Goal: Task Accomplishment & Management: Complete application form

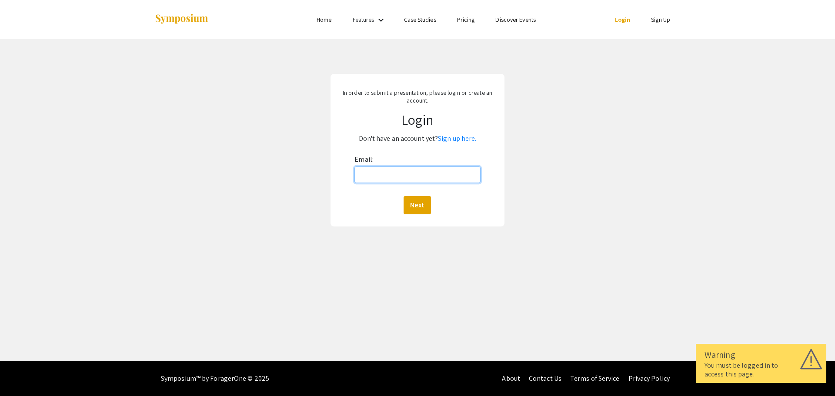
click at [422, 175] on input "Email:" at bounding box center [418, 175] width 126 height 17
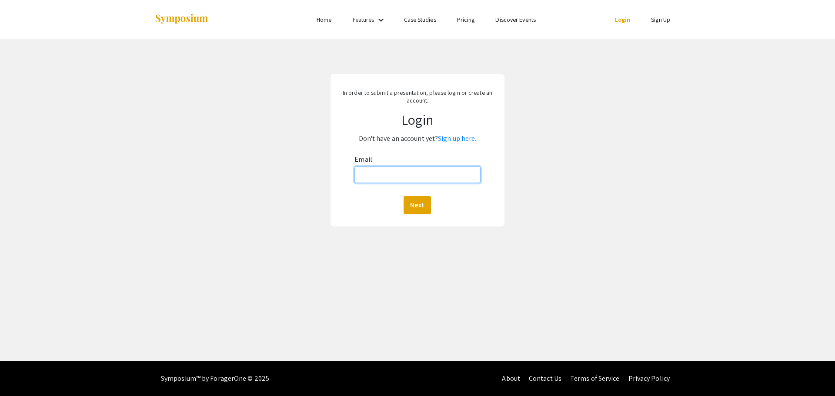
type input "[EMAIL_ADDRESS][DOMAIN_NAME]"
click at [421, 204] on button "Next" at bounding box center [417, 205] width 27 height 18
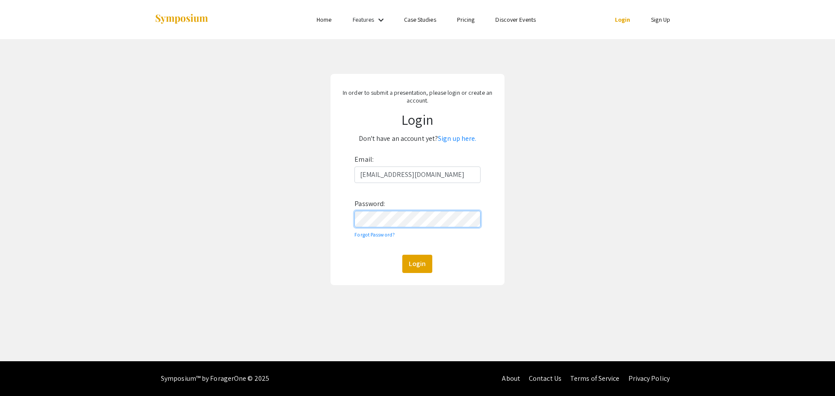
click button "Login" at bounding box center [417, 264] width 30 height 18
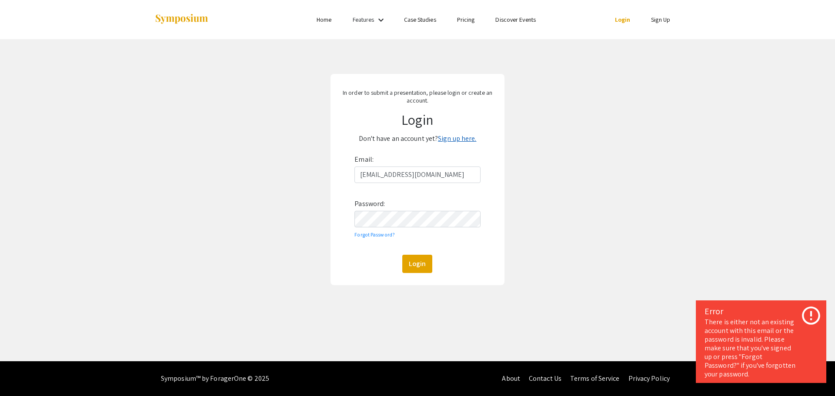
click at [462, 137] on link "Sign up here." at bounding box center [457, 138] width 38 height 9
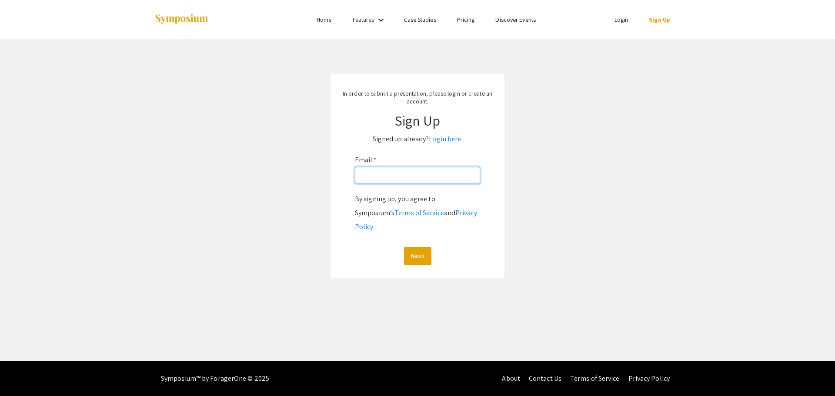
click at [441, 176] on input "Email: *" at bounding box center [417, 175] width 125 height 17
type input "[EMAIL_ADDRESS][DOMAIN_NAME]"
click at [423, 247] on button "Next" at bounding box center [417, 256] width 27 height 18
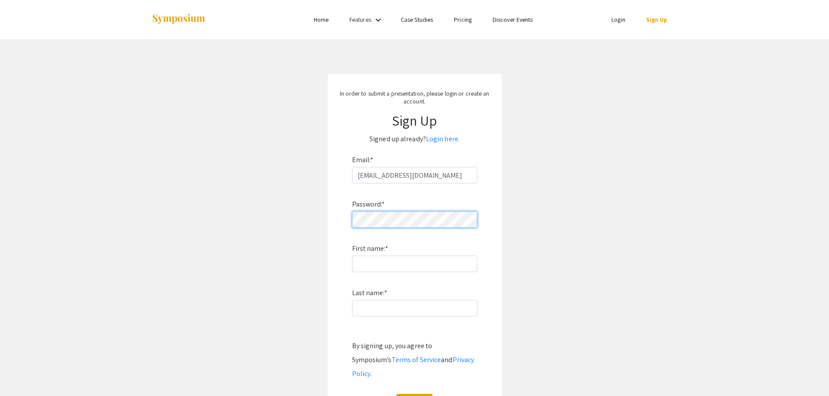
scroll to position [0, 2]
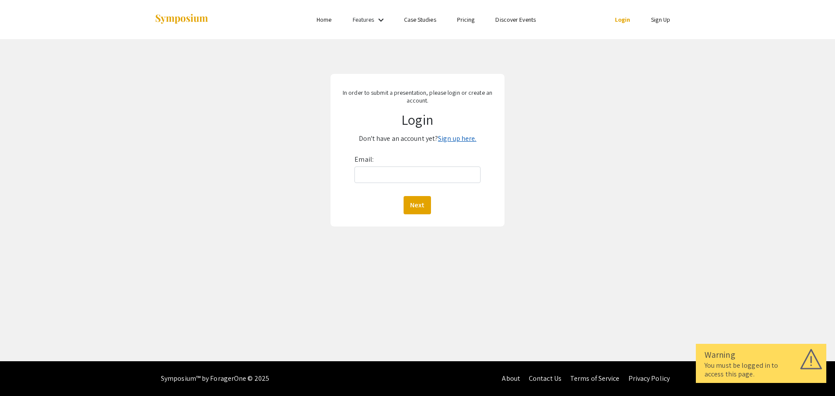
click at [465, 139] on link "Sign up here." at bounding box center [457, 138] width 38 height 9
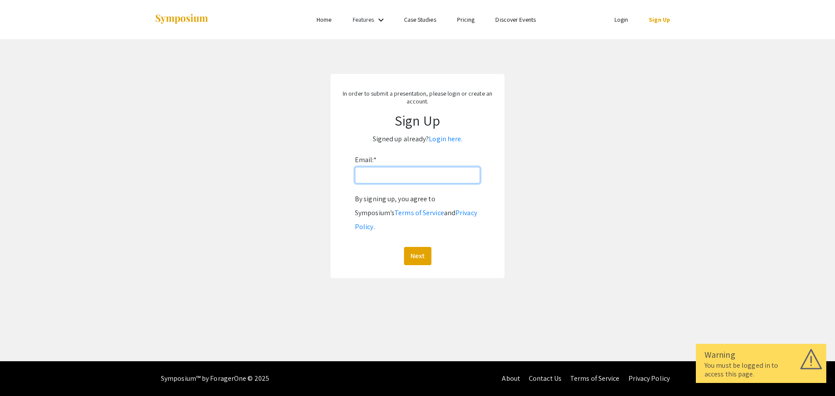
click at [448, 180] on input "Email: *" at bounding box center [417, 175] width 125 height 17
type input "[EMAIL_ADDRESS][DOMAIN_NAME]"
click at [426, 247] on button "Next" at bounding box center [417, 256] width 27 height 18
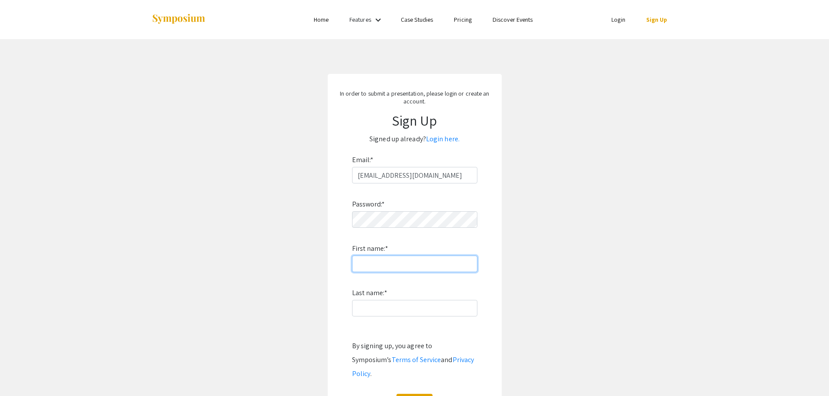
click at [420, 268] on input "First name: *" at bounding box center [414, 264] width 125 height 17
type input "[PERSON_NAME]"
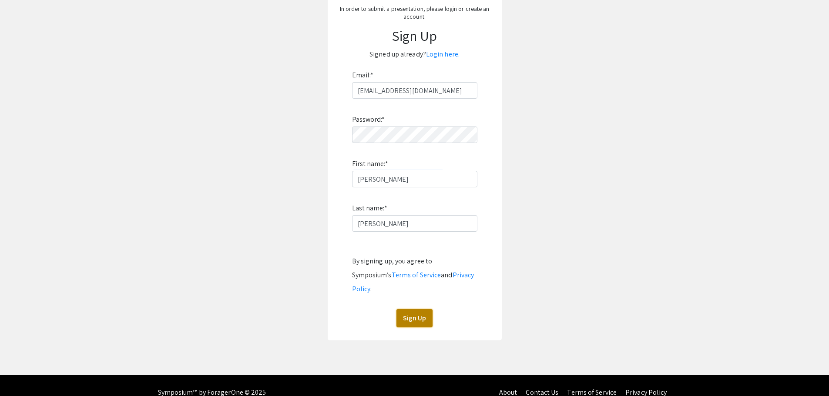
click at [422, 309] on button "Sign Up" at bounding box center [414, 318] width 36 height 18
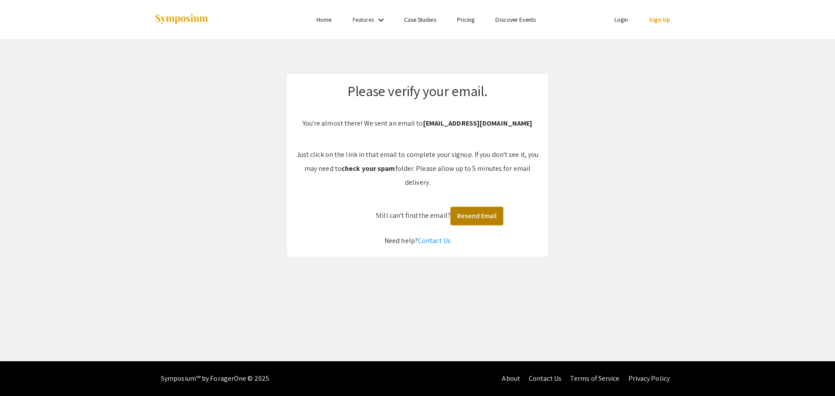
click at [462, 208] on button "Resend Email" at bounding box center [477, 216] width 53 height 18
click at [625, 22] on link "Login" at bounding box center [622, 20] width 14 height 8
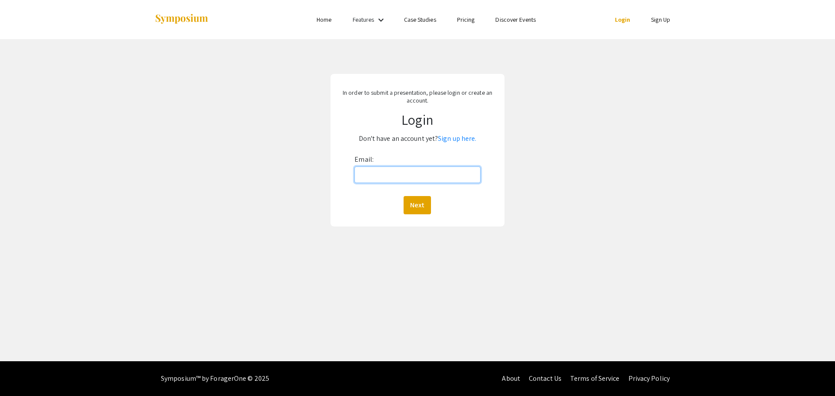
click at [421, 174] on input "Email:" at bounding box center [418, 175] width 126 height 17
type input "[EMAIL_ADDRESS][DOMAIN_NAME]"
click at [425, 201] on button "Next" at bounding box center [417, 205] width 27 height 18
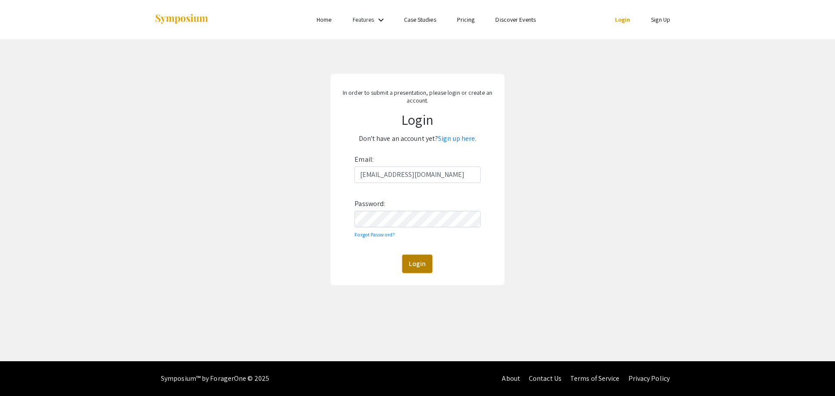
click at [425, 260] on button "Login" at bounding box center [417, 264] width 30 height 18
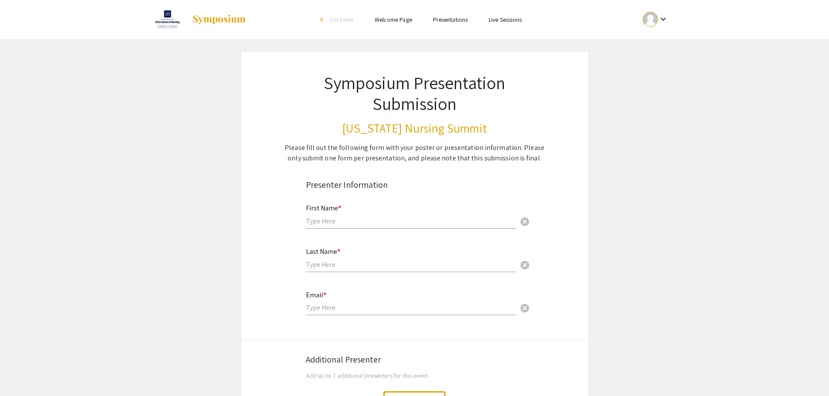
click at [398, 221] on input "text" at bounding box center [411, 221] width 210 height 9
type input "Karen"
type input "Hancock"
type input "[EMAIL_ADDRESS][DOMAIN_NAME]"
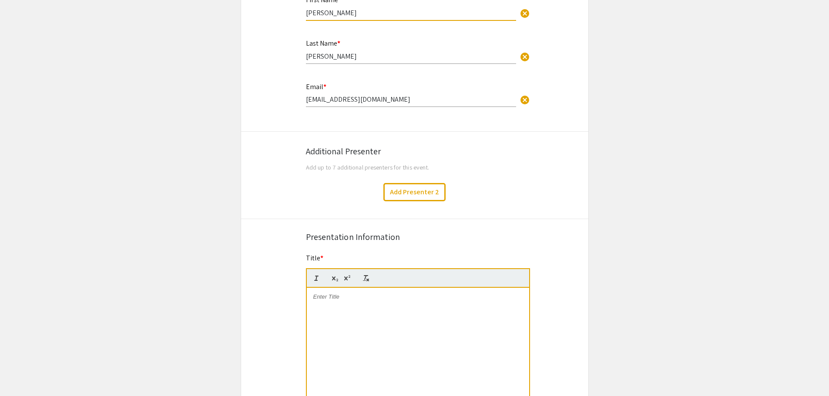
scroll to position [218, 0]
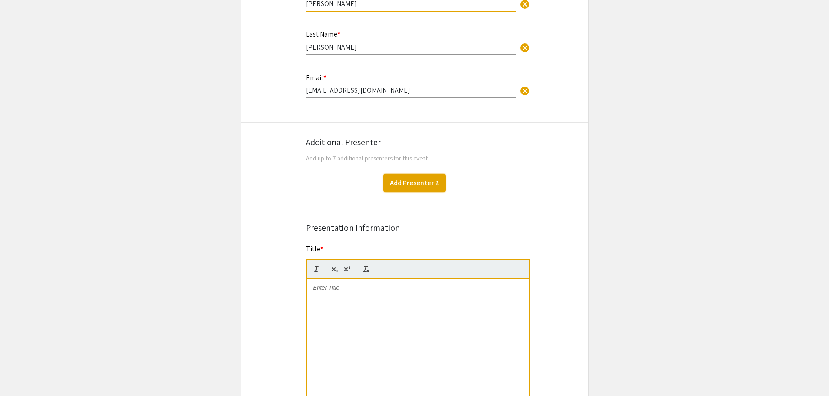
click at [409, 187] on button "Add Presenter 2" at bounding box center [414, 183] width 62 height 18
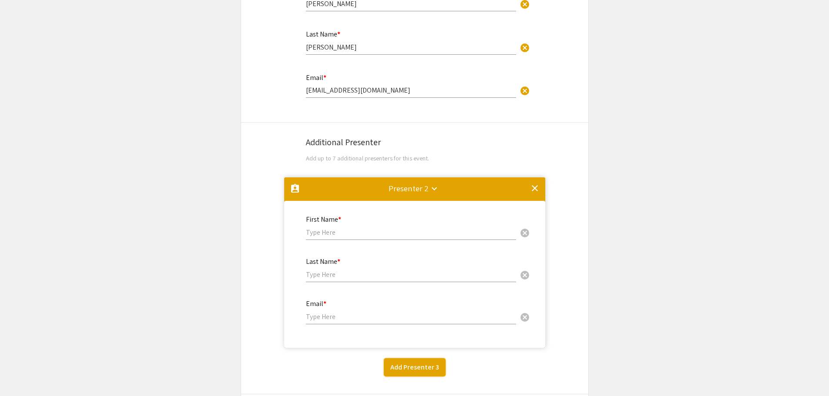
scroll to position [395, 0]
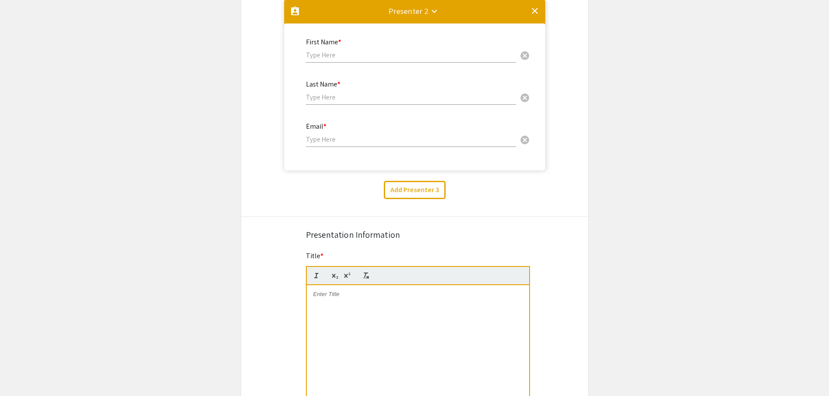
click at [368, 50] on input "text" at bounding box center [411, 54] width 210 height 9
type input "k"
type input "Kathie"
type input "Zimbrow"
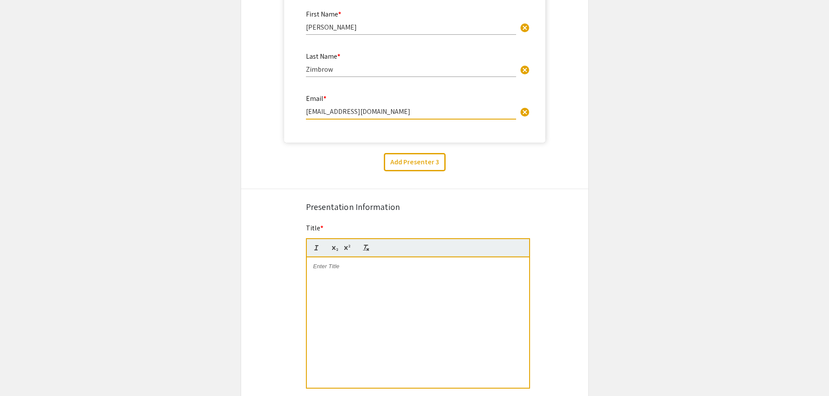
scroll to position [439, 0]
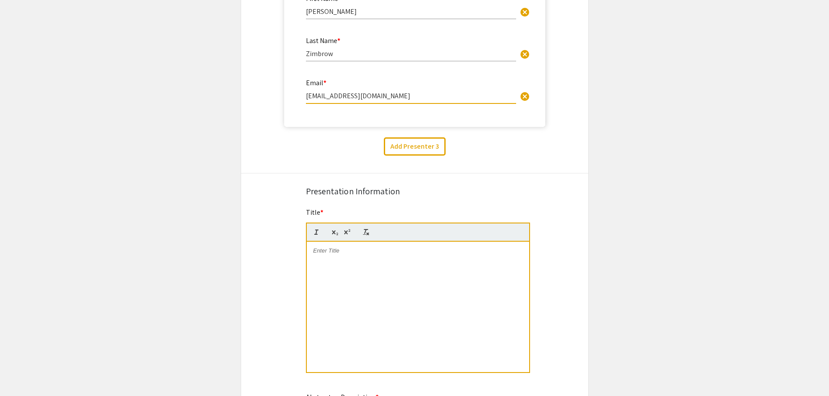
type input "kzimbrow@odu.edu"
click at [322, 253] on p at bounding box center [417, 251] width 209 height 8
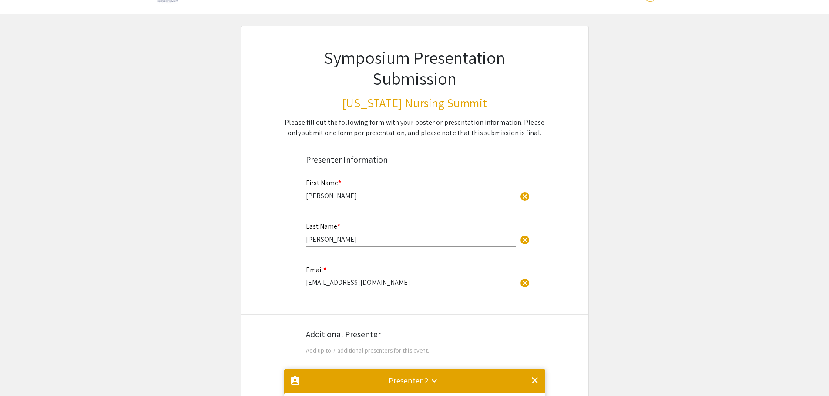
scroll to position [0, 0]
